Goal: Task Accomplishment & Management: Use online tool/utility

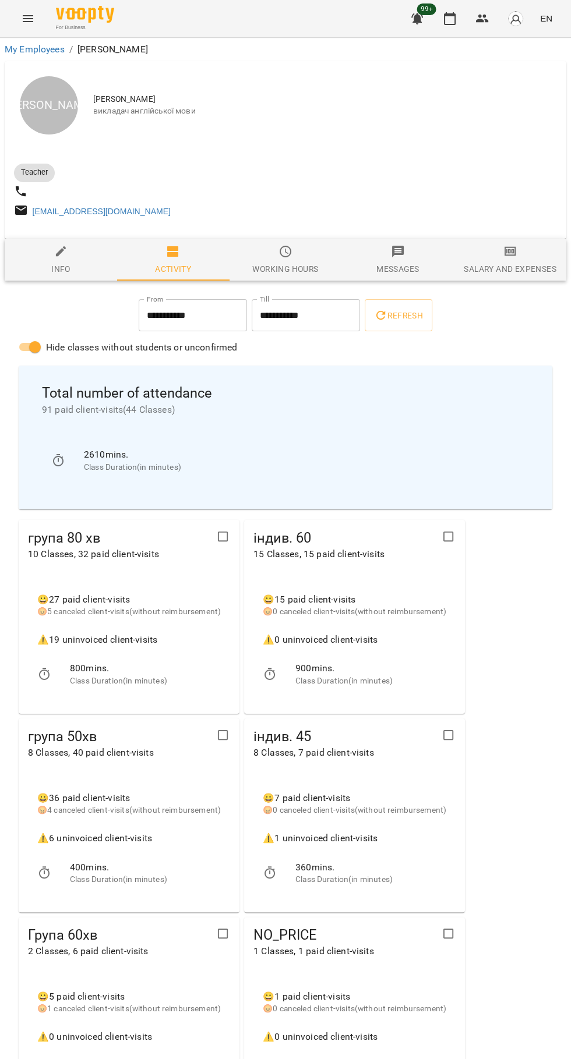
click at [450, 19] on icon "button" at bounding box center [449, 19] width 14 height 14
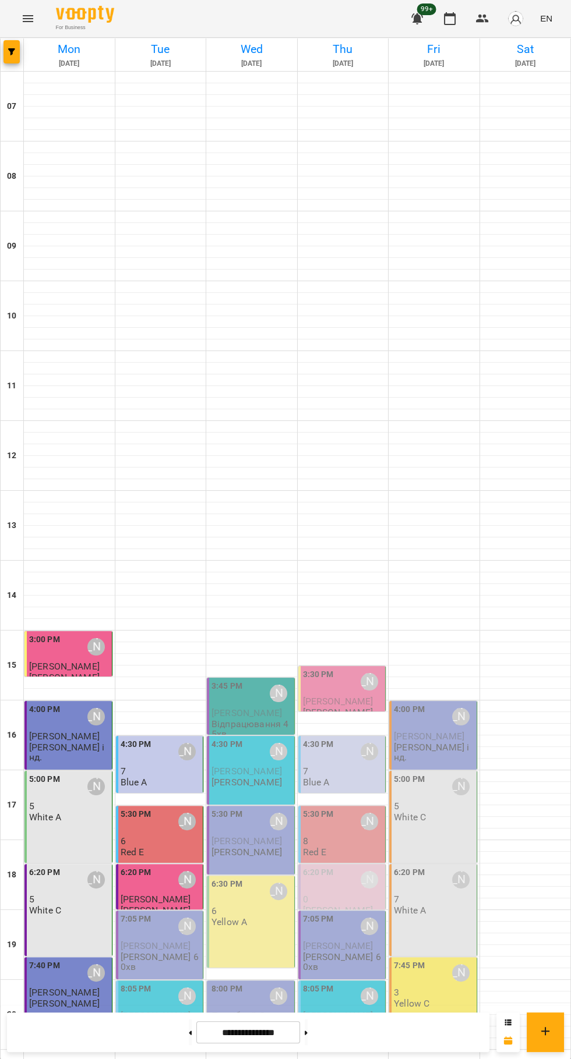
scroll to position [112, 0]
click at [154, 940] on span "[PERSON_NAME]" at bounding box center [156, 945] width 70 height 11
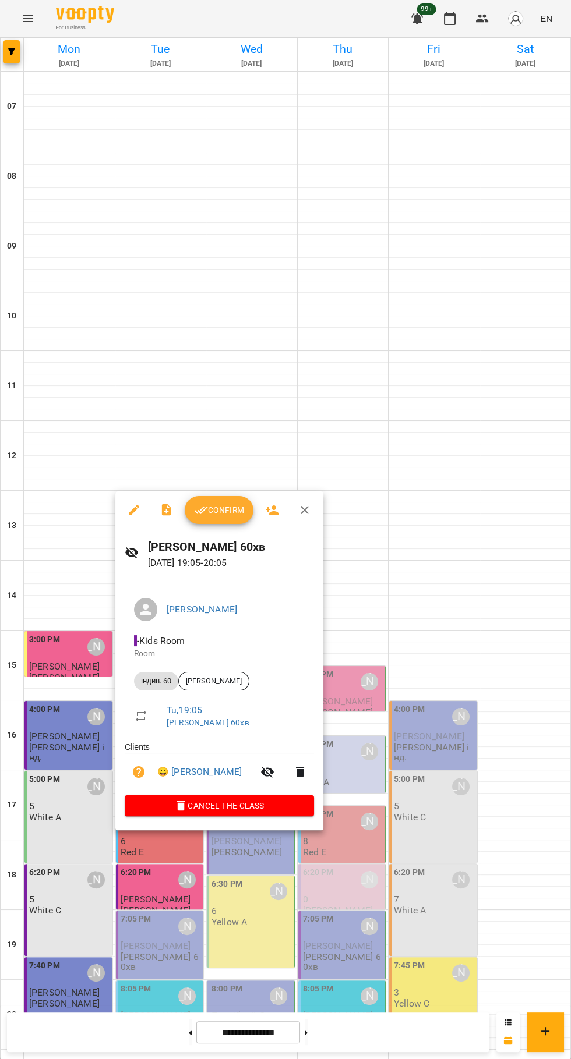
click at [219, 516] on span "Confirm" at bounding box center [219, 510] width 50 height 14
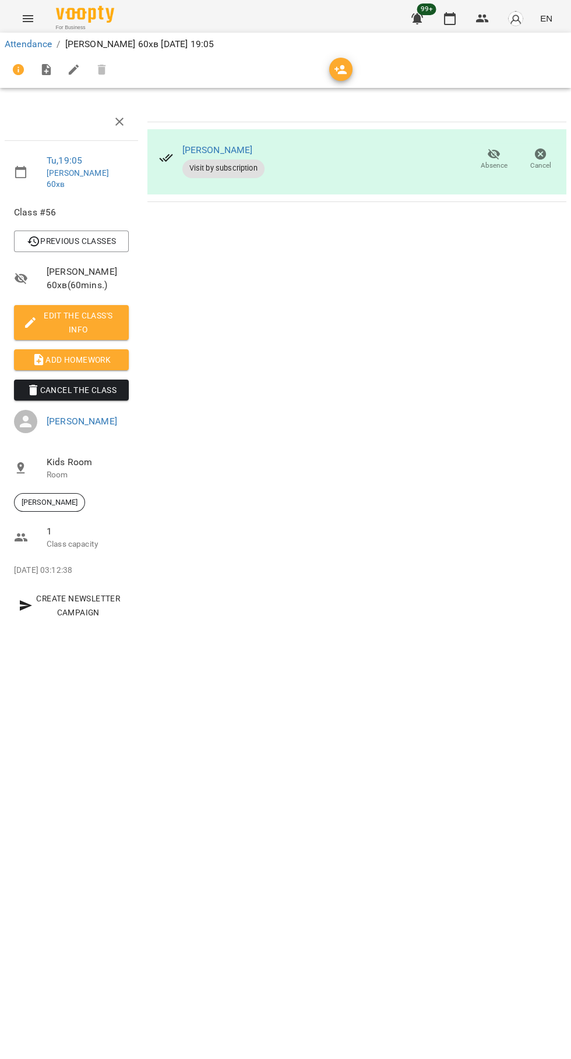
click at [65, 353] on span "Add Homework" at bounding box center [71, 360] width 96 height 14
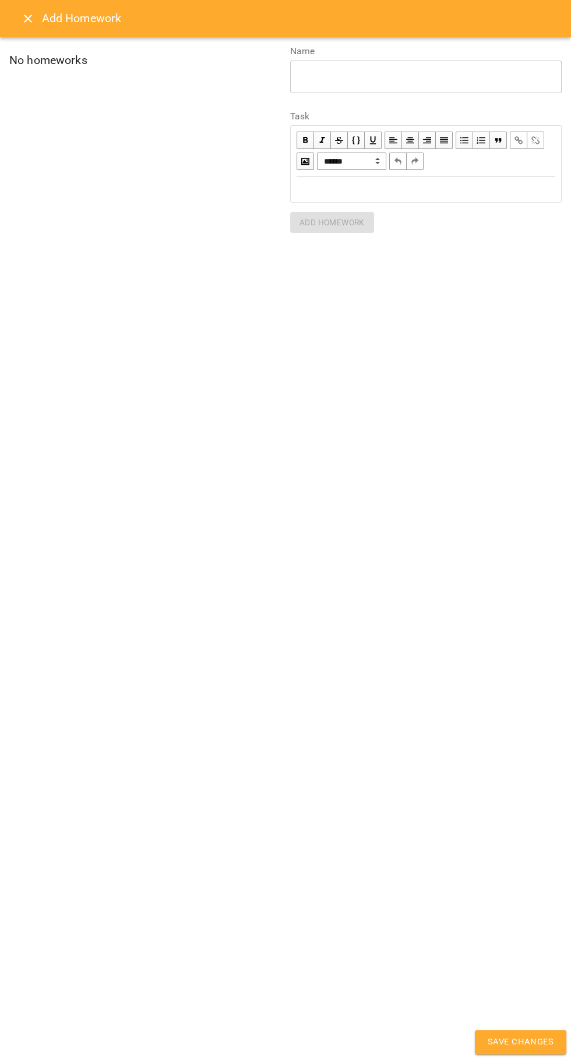
click at [392, 183] on div "Edit text" at bounding box center [425, 189] width 258 height 13
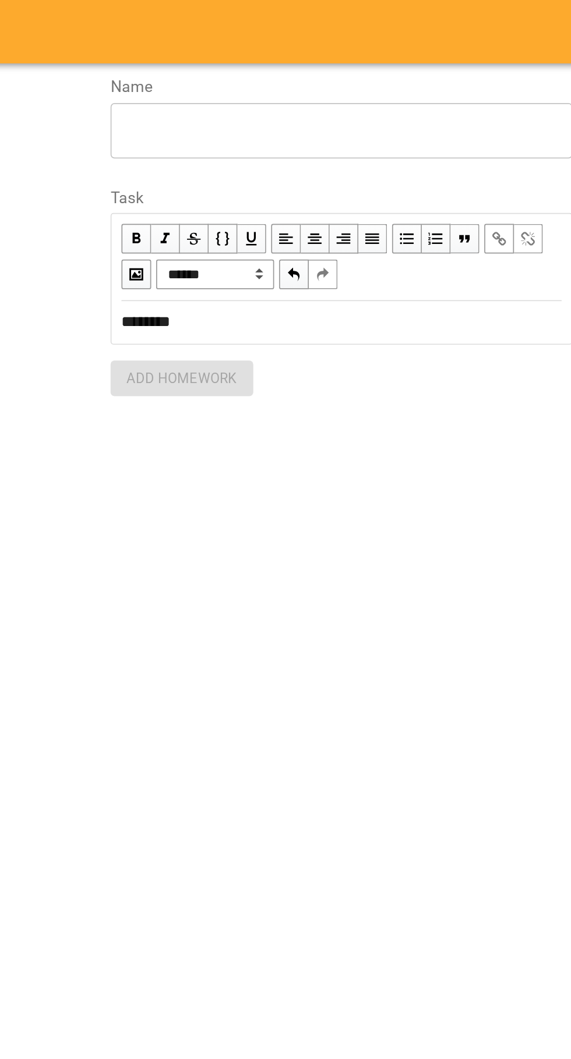
click at [317, 72] on textarea at bounding box center [425, 76] width 255 height 11
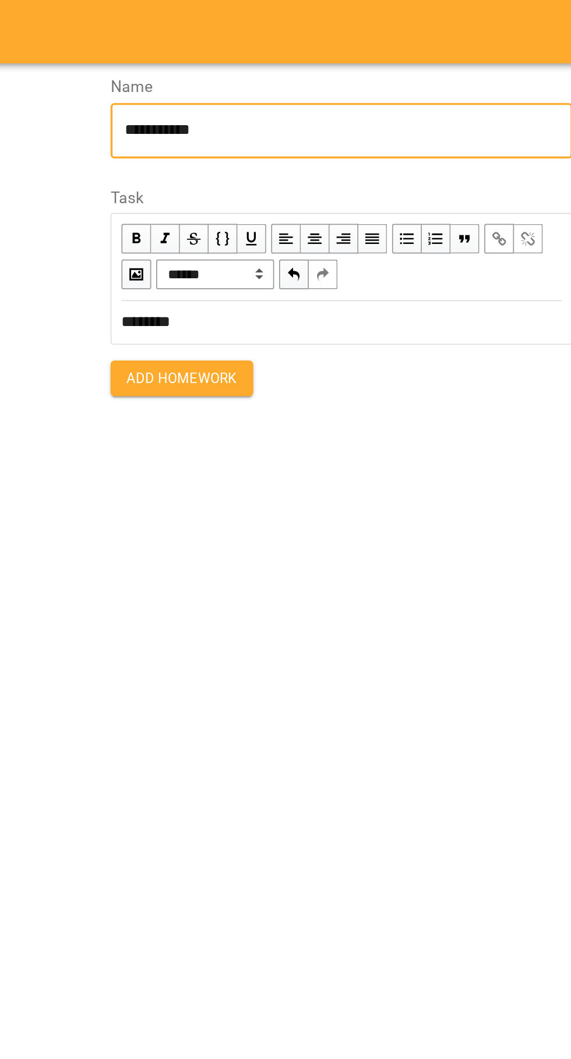
click at [339, 75] on textarea "**********" at bounding box center [425, 76] width 255 height 11
click at [342, 77] on textarea "**********" at bounding box center [425, 76] width 255 height 11
type textarea "**********"
click at [319, 231] on button "Add Homework" at bounding box center [332, 222] width 84 height 21
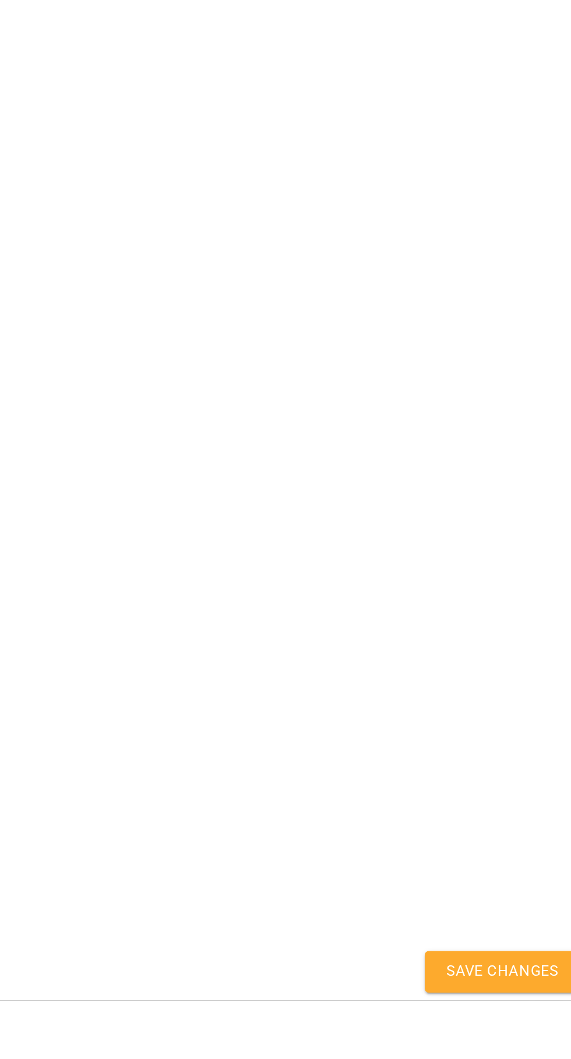
click at [529, 1054] on button "Save Changes" at bounding box center [519, 1042] width 91 height 24
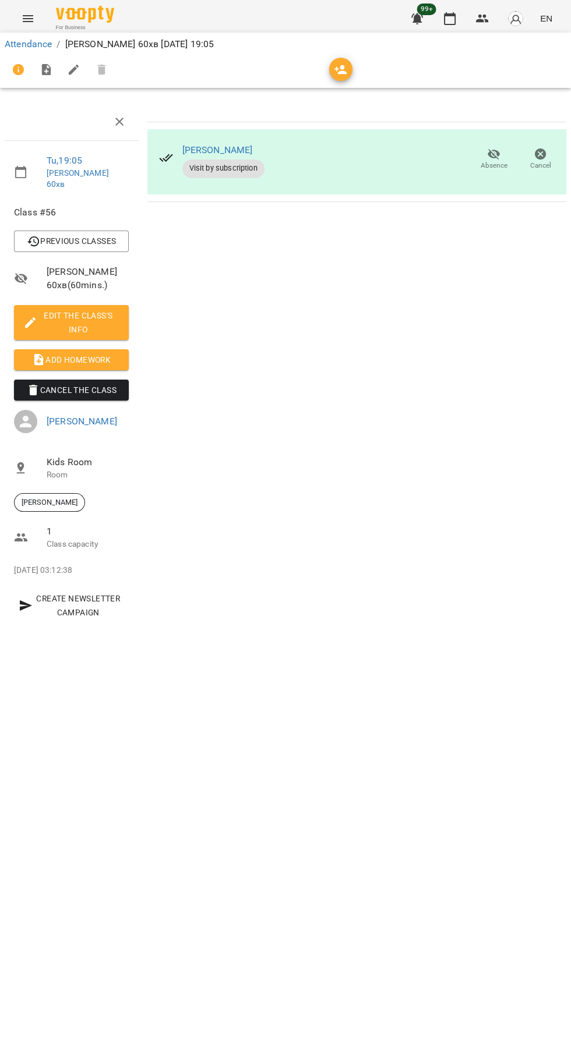
click at [448, 24] on icon "button" at bounding box center [450, 18] width 12 height 13
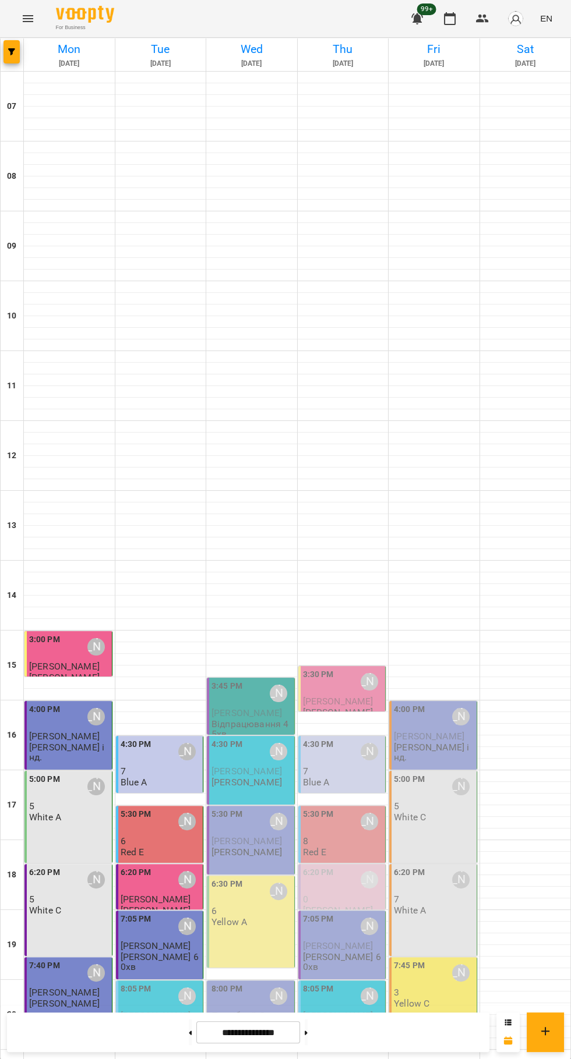
scroll to position [112, 0]
click at [150, 1010] on span "[PERSON_NAME]" at bounding box center [156, 1015] width 70 height 11
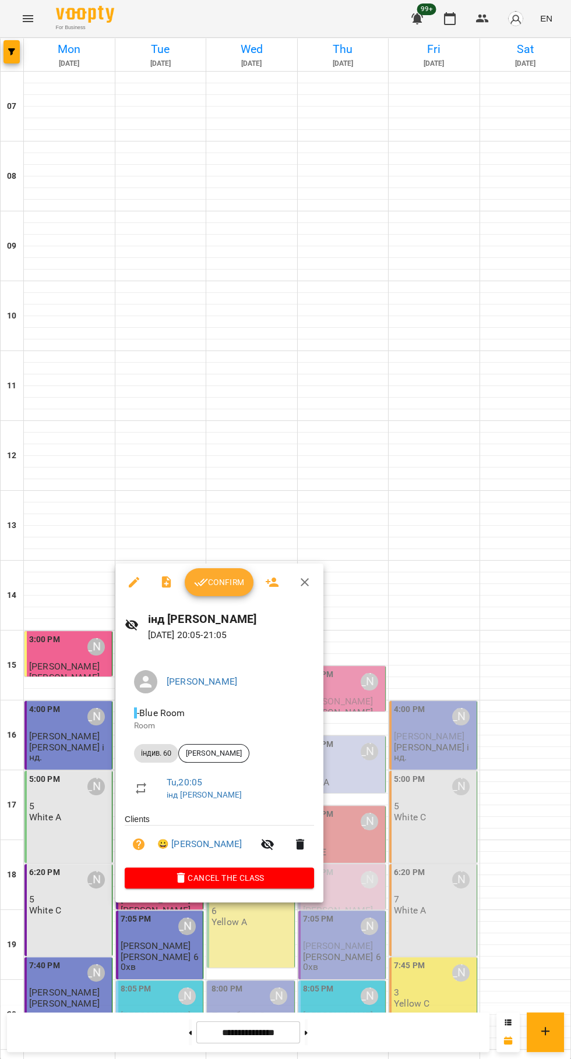
click at [216, 595] on button "Confirm" at bounding box center [219, 582] width 69 height 28
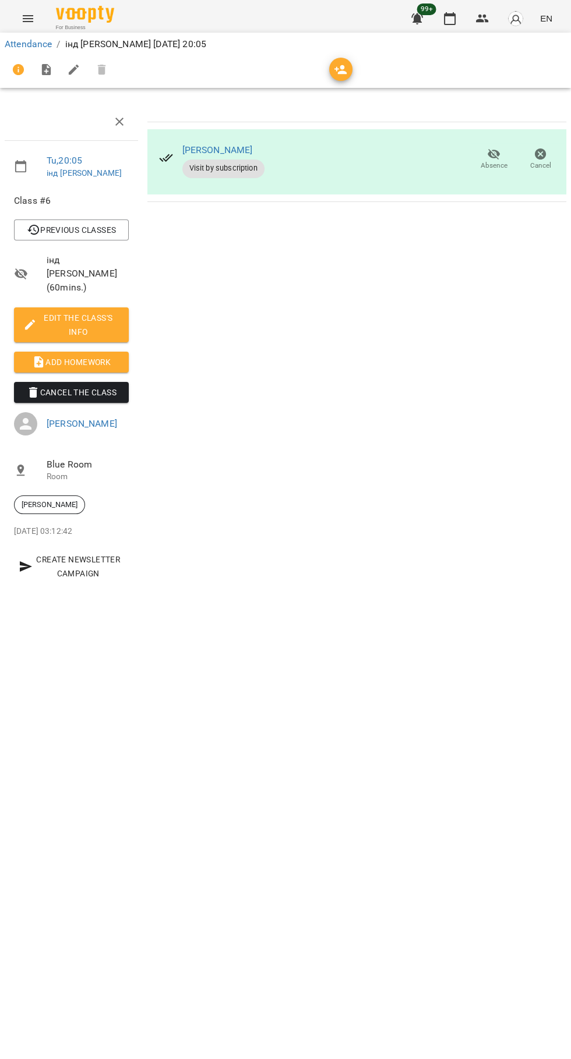
click at [70, 356] on span "Add Homework" at bounding box center [71, 362] width 96 height 14
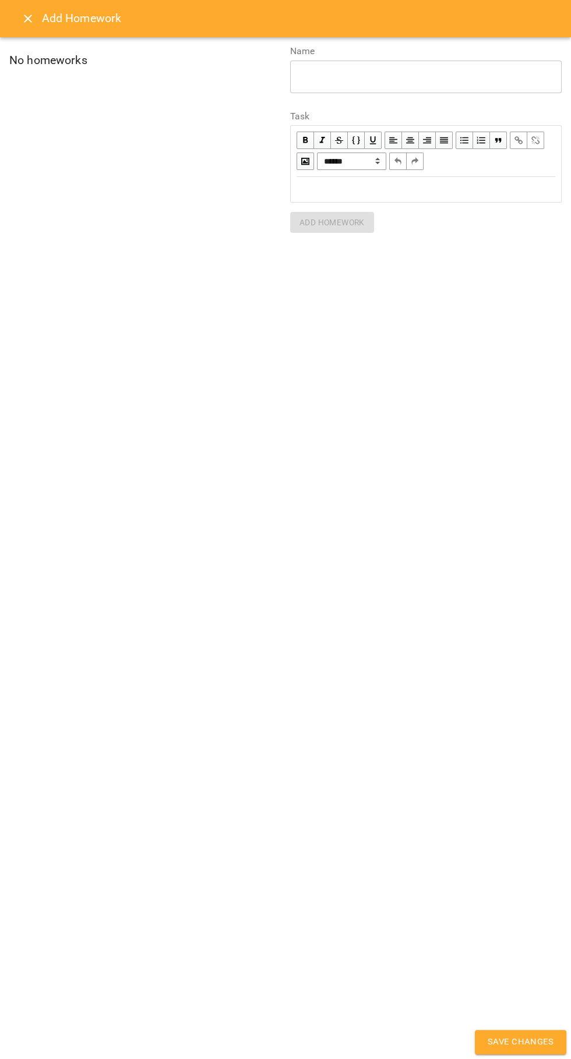
click at [366, 194] on div "Edit text" at bounding box center [425, 189] width 258 height 13
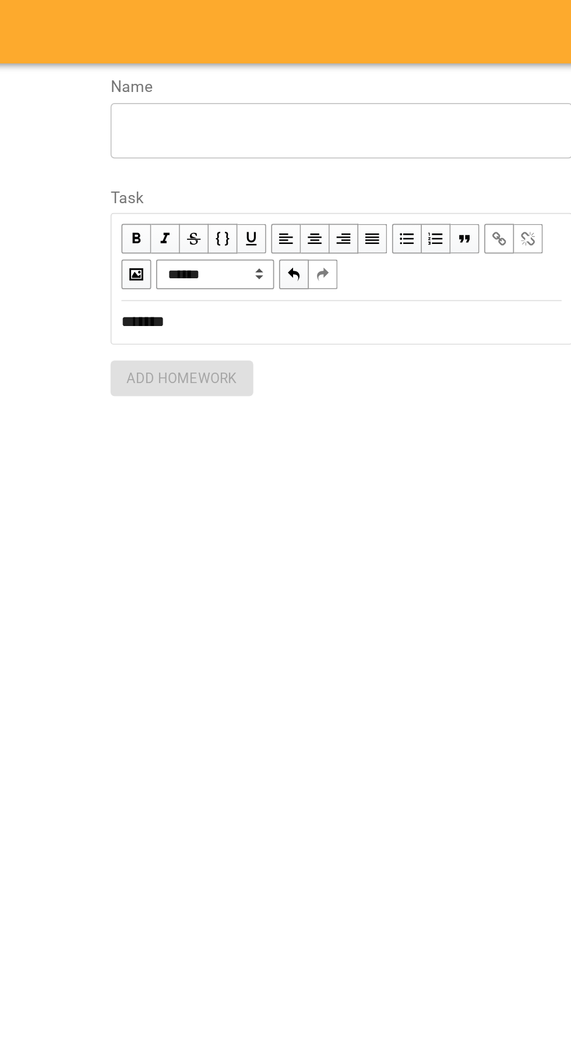
click at [331, 74] on textarea at bounding box center [425, 76] width 255 height 11
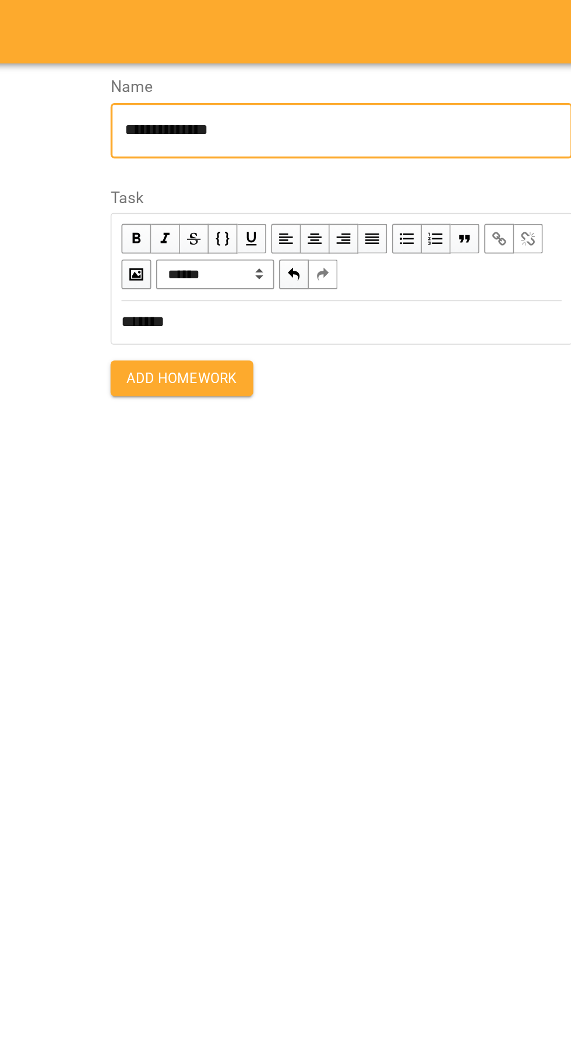
type textarea "**********"
click at [318, 228] on span "Add Homework" at bounding box center [331, 222] width 65 height 14
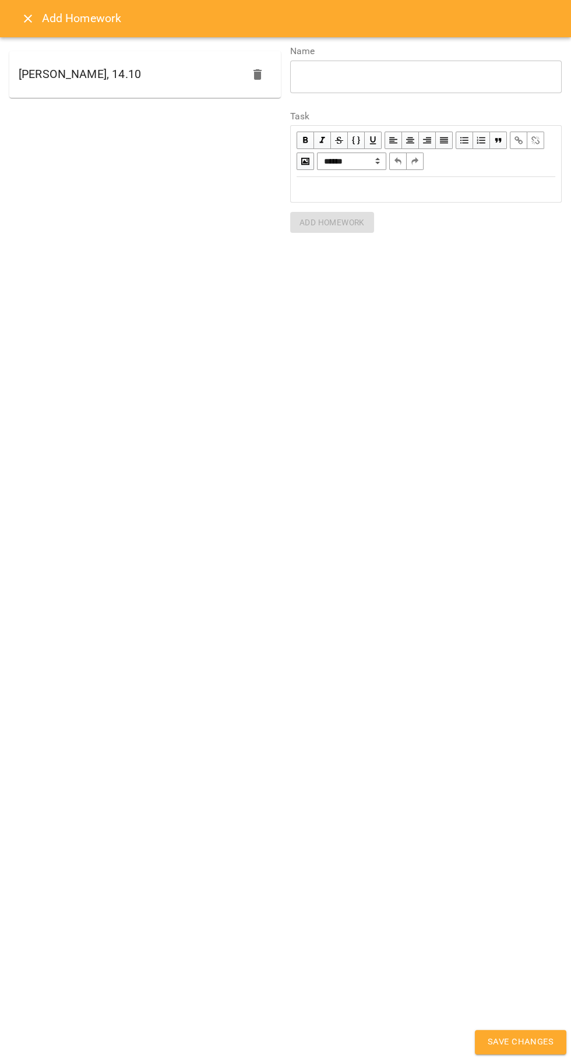
click at [521, 1037] on span "Save Changes" at bounding box center [520, 1042] width 66 height 15
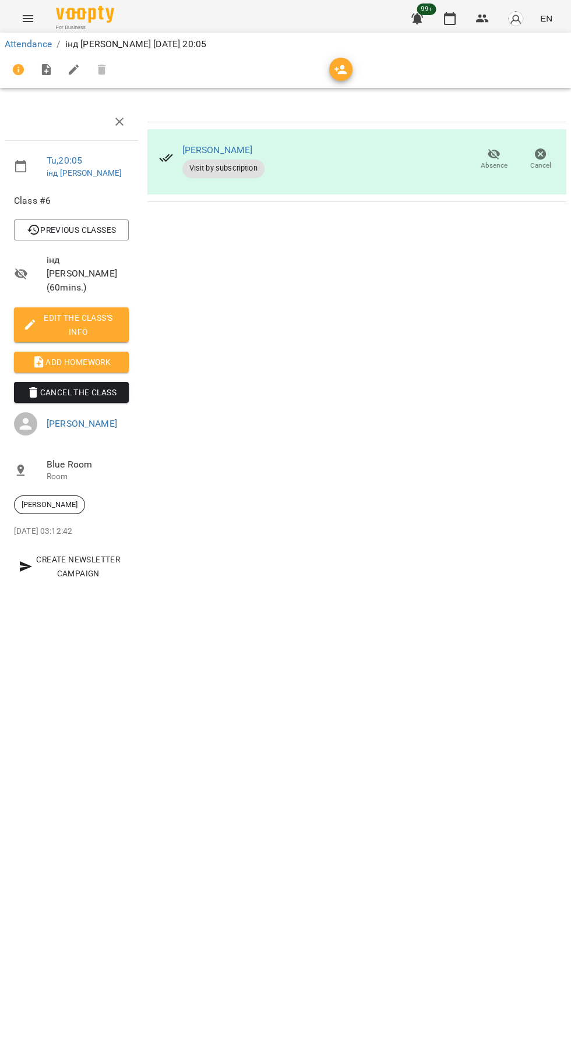
scroll to position [0, 1]
click at [443, 19] on icon "button" at bounding box center [449, 19] width 14 height 14
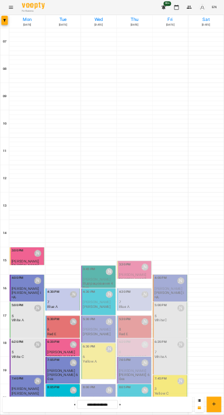
scroll to position [112, 0]
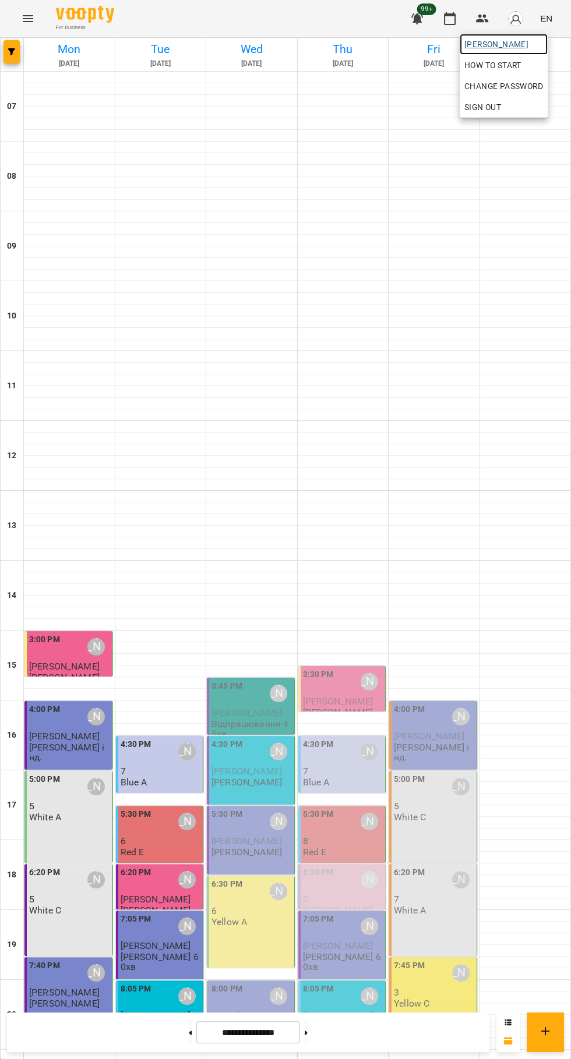
click at [491, 43] on span "[PERSON_NAME]" at bounding box center [503, 44] width 79 height 14
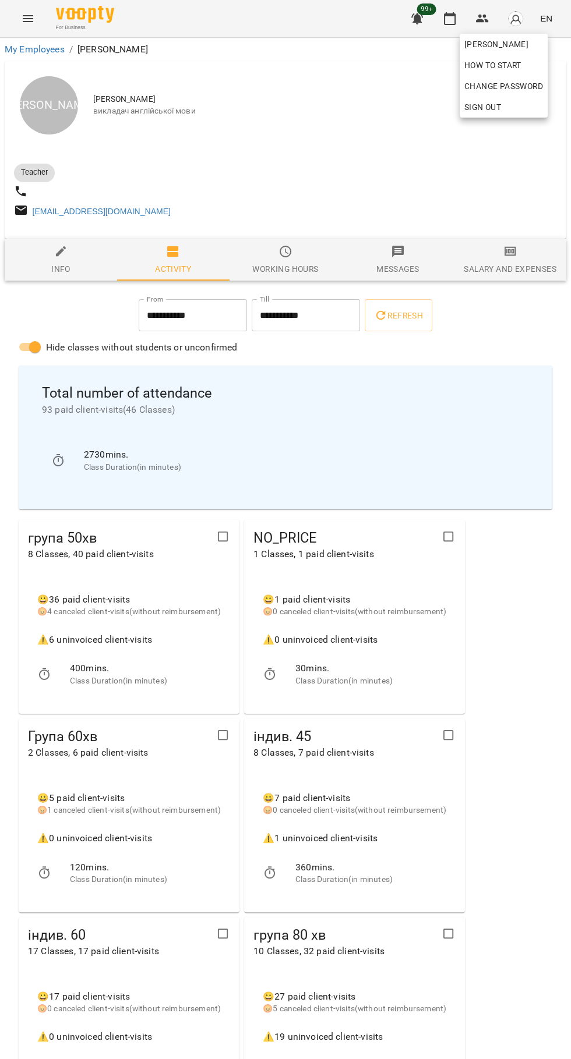
click at [511, 268] on div at bounding box center [285, 529] width 571 height 1059
click at [524, 263] on span "Salary and Expenses" at bounding box center [510, 260] width 98 height 31
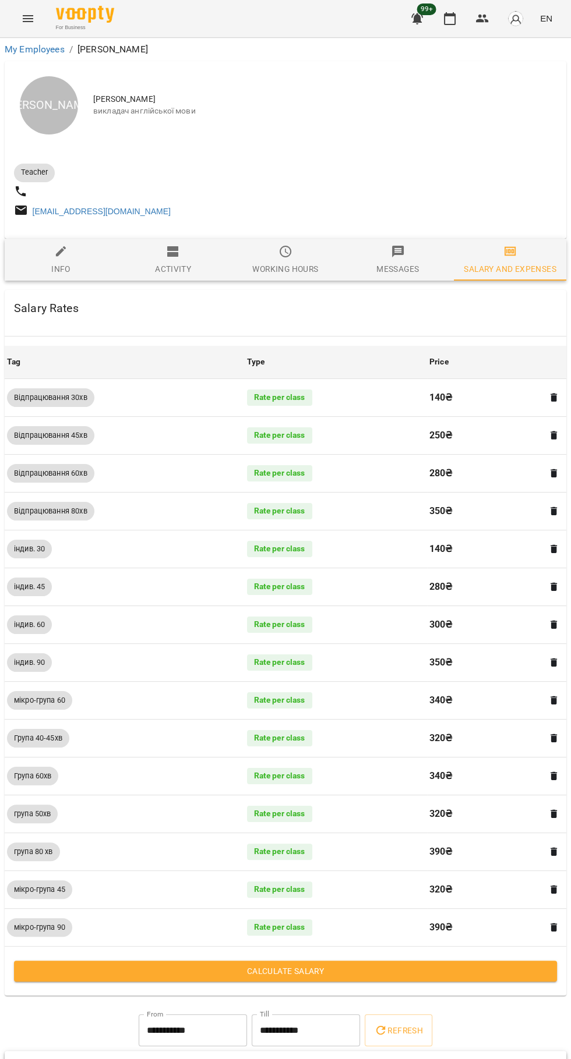
click at [464, 978] on span "Calculate Salary" at bounding box center [285, 971] width 524 height 14
